Goal: Information Seeking & Learning: Learn about a topic

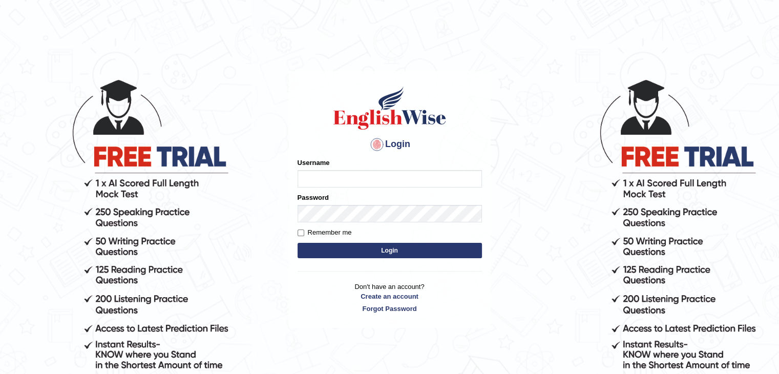
click at [419, 170] on input "Username" at bounding box center [390, 178] width 184 height 17
type input "kailashgrg15"
click at [322, 236] on label "Remember me" at bounding box center [325, 232] width 54 height 10
click at [304, 236] on input "Remember me" at bounding box center [301, 232] width 7 height 7
checkbox input "true"
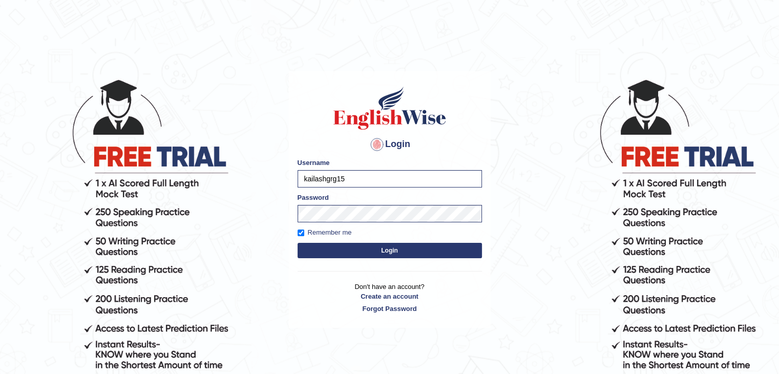
click at [336, 245] on button "Login" at bounding box center [390, 250] width 184 height 15
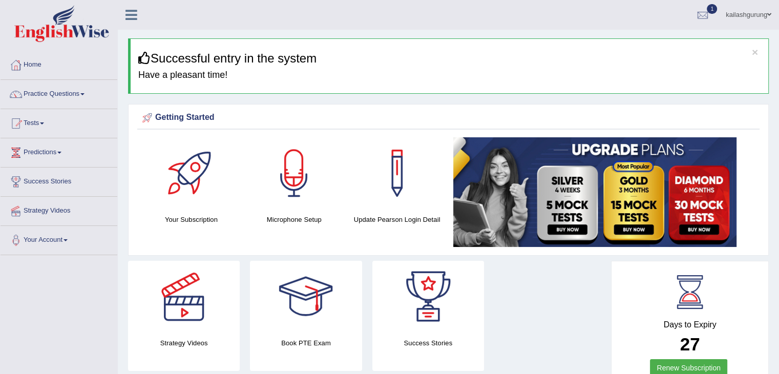
click at [572, 121] on div "Getting Started" at bounding box center [448, 117] width 617 height 15
click at [696, 59] on h3 "Successful entry in the system" at bounding box center [449, 58] width 622 height 13
click at [76, 89] on link "Practice Questions" at bounding box center [59, 93] width 117 height 26
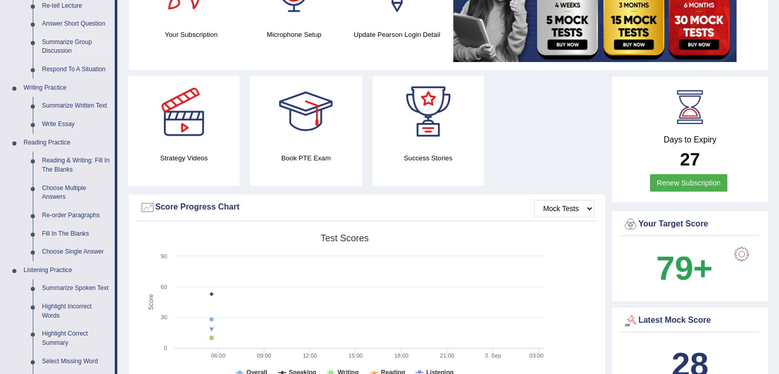
scroll to position [184, 0]
click at [70, 121] on link "Write Essay" at bounding box center [75, 125] width 77 height 18
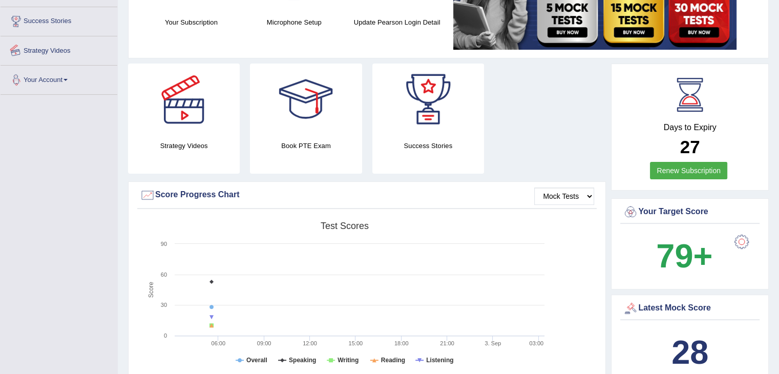
scroll to position [231, 0]
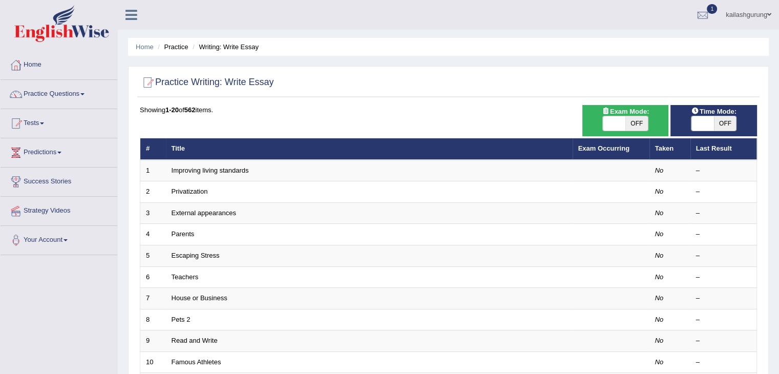
click at [722, 125] on span "OFF" at bounding box center [725, 123] width 23 height 14
checkbox input "true"
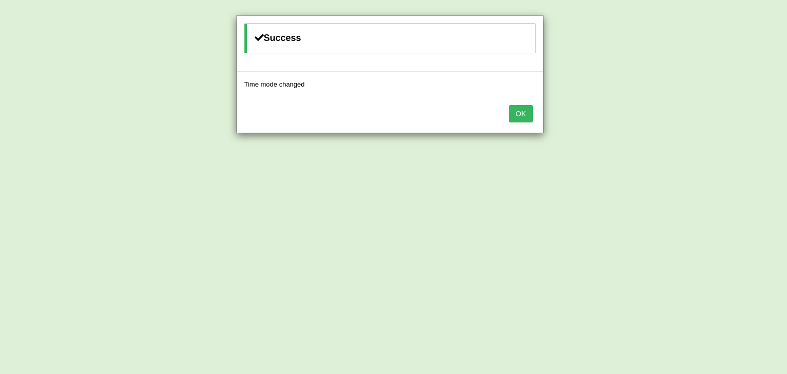
click at [520, 117] on button "OK" at bounding box center [521, 113] width 24 height 17
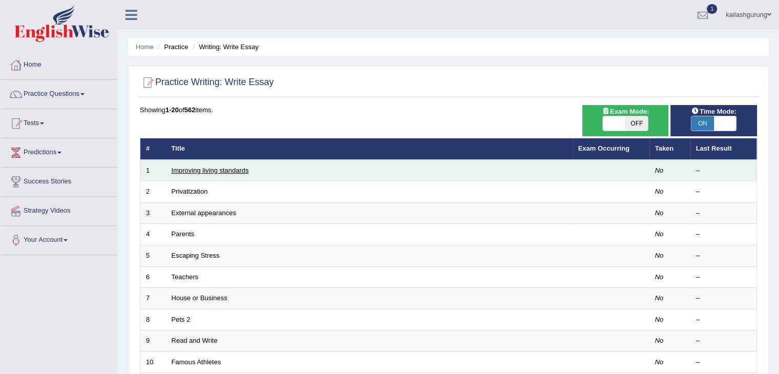
click at [234, 173] on link "Improving living standards" at bounding box center [210, 170] width 77 height 8
